Goal: Task Accomplishment & Management: Complete application form

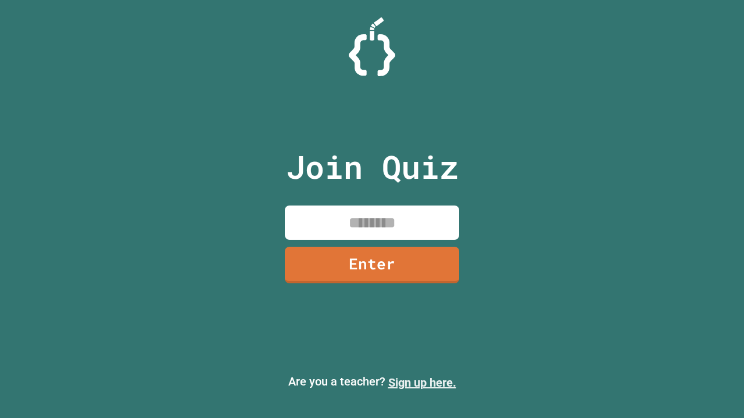
click at [422, 383] on link "Sign up here." at bounding box center [422, 383] width 68 height 14
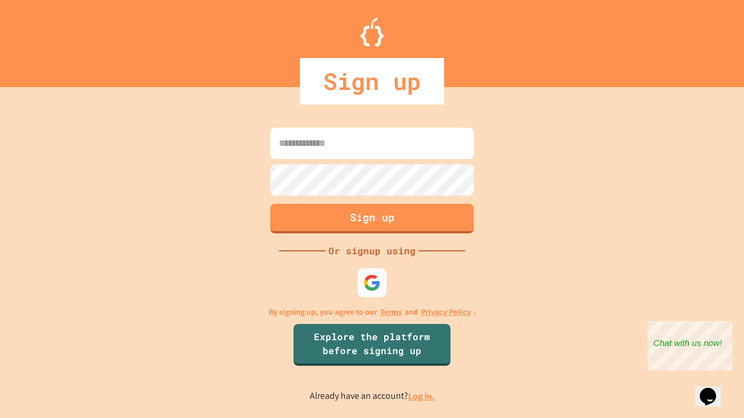
click at [422, 396] on link "Log in." at bounding box center [421, 396] width 27 height 12
